Goal: Information Seeking & Learning: Learn about a topic

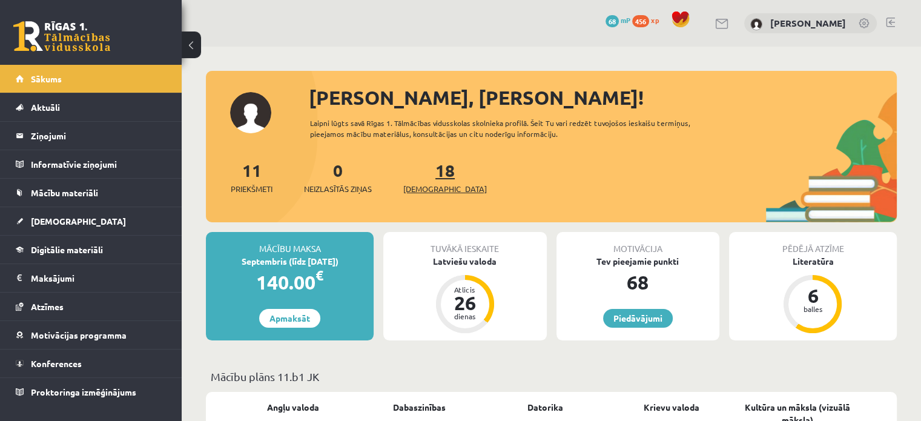
click at [424, 167] on link "18 Ieskaites" at bounding box center [445, 177] width 84 height 36
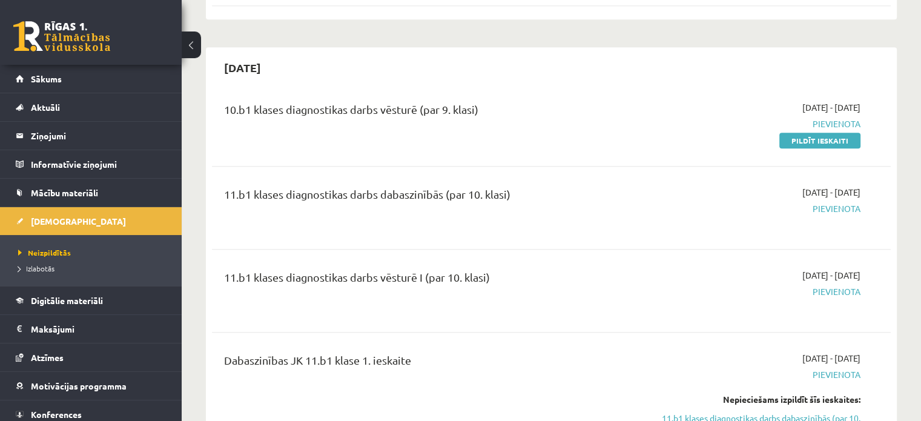
scroll to position [1150, 0]
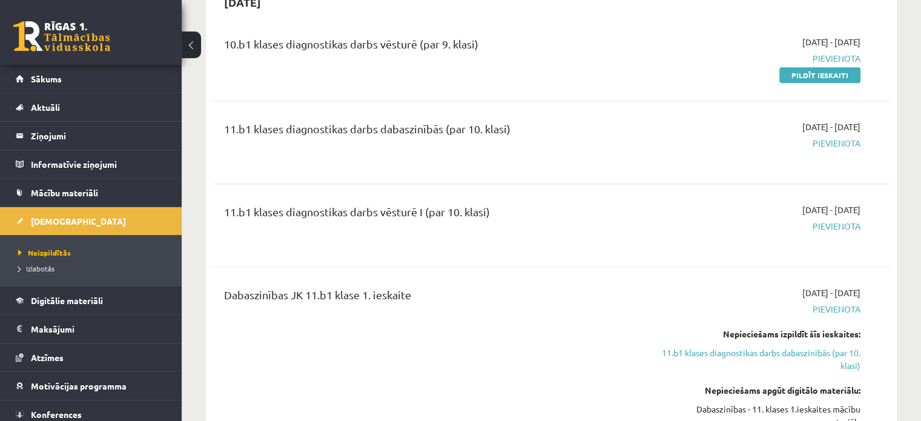
click at [842, 150] on span "Pievienota" at bounding box center [761, 143] width 200 height 13
click at [755, 130] on div "11.b1 klases diagnostikas darbs dabaszinībās (par 10. klasi) [DATE] - [DATE] [G…" at bounding box center [551, 142] width 679 height 68
click at [377, 143] on div "11.b1 klases diagnostikas darbs dabaszinībās (par 10. klasi)" at bounding box center [433, 131] width 418 height 22
click at [440, 164] on div "11.b1 klases diagnostikas darbs dabaszinībās (par 10. klasi)" at bounding box center [433, 142] width 437 height 44
click at [487, 143] on div "11.b1 klases diagnostikas darbs dabaszinībās (par 10. klasi)" at bounding box center [433, 131] width 418 height 22
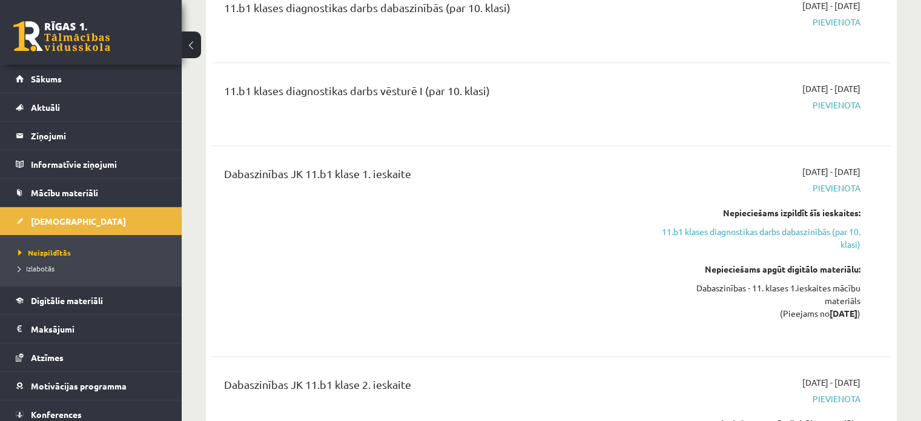
scroll to position [1211, 0]
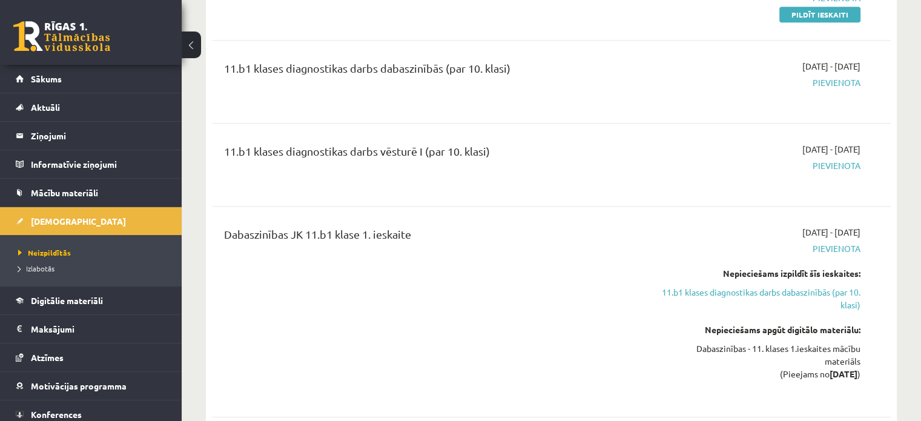
click at [826, 89] on span "Pievienota" at bounding box center [761, 82] width 200 height 13
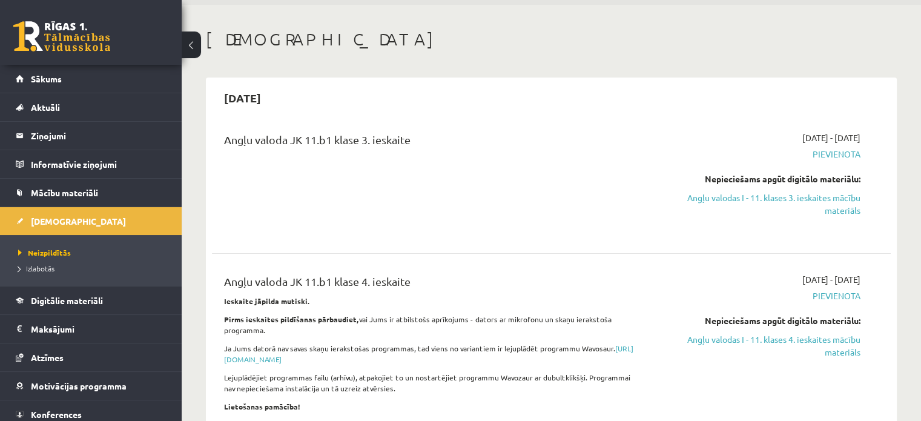
scroll to position [0, 0]
